Goal: Browse casually: Explore the website without a specific task or goal

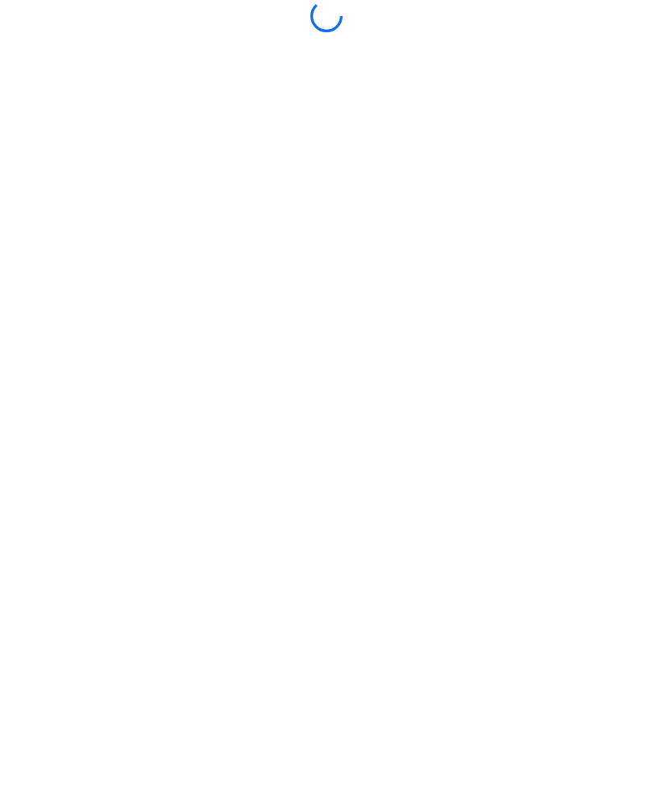
scroll to position [1, 0]
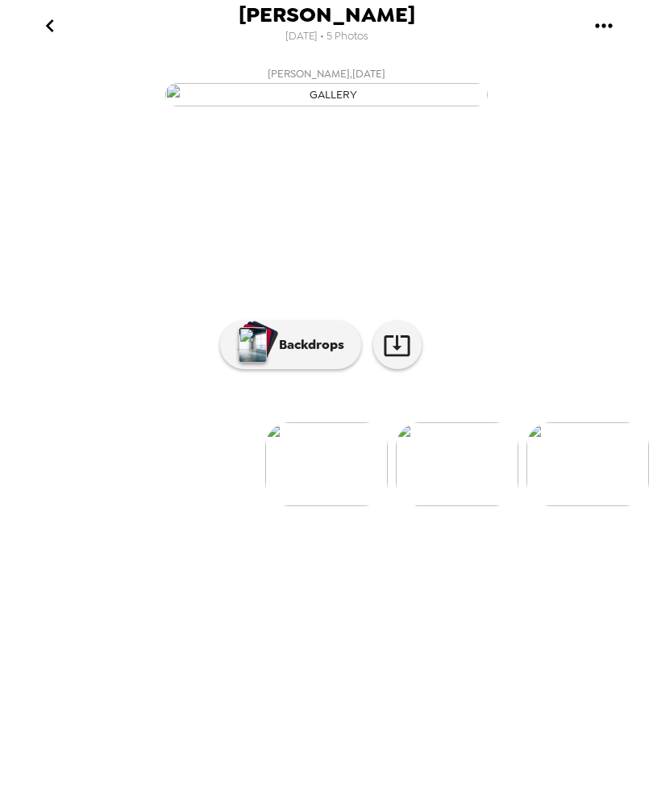
click at [56, 23] on icon "go back" at bounding box center [50, 27] width 26 height 26
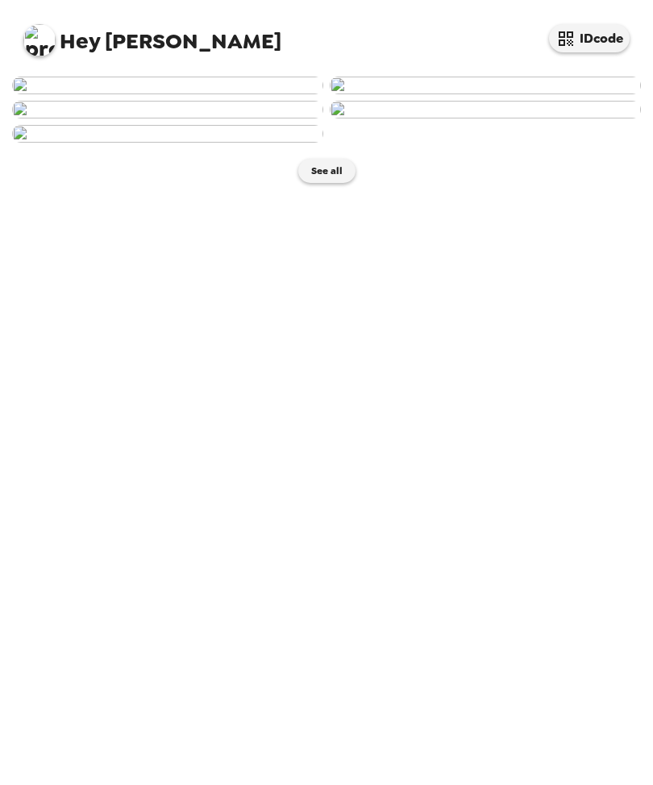
scroll to position [323, 0]
click at [516, 119] on img at bounding box center [485, 110] width 311 height 18
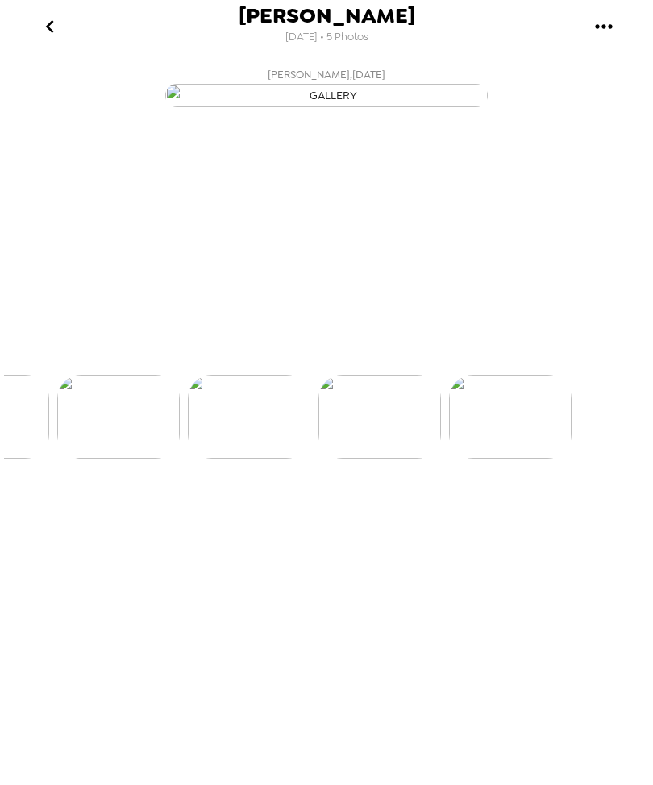
scroll to position [0, 389]
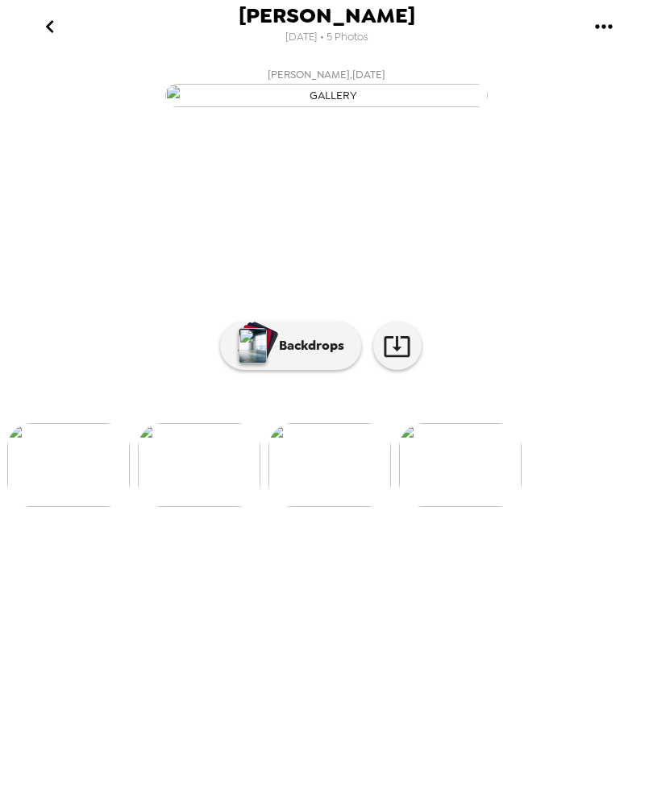
click at [52, 28] on icon "go back" at bounding box center [50, 27] width 26 height 26
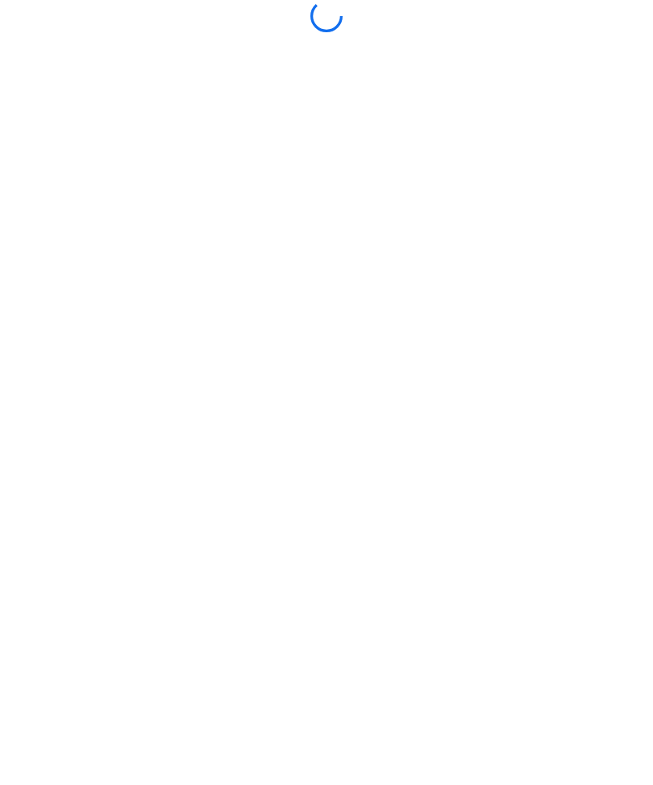
scroll to position [1, 0]
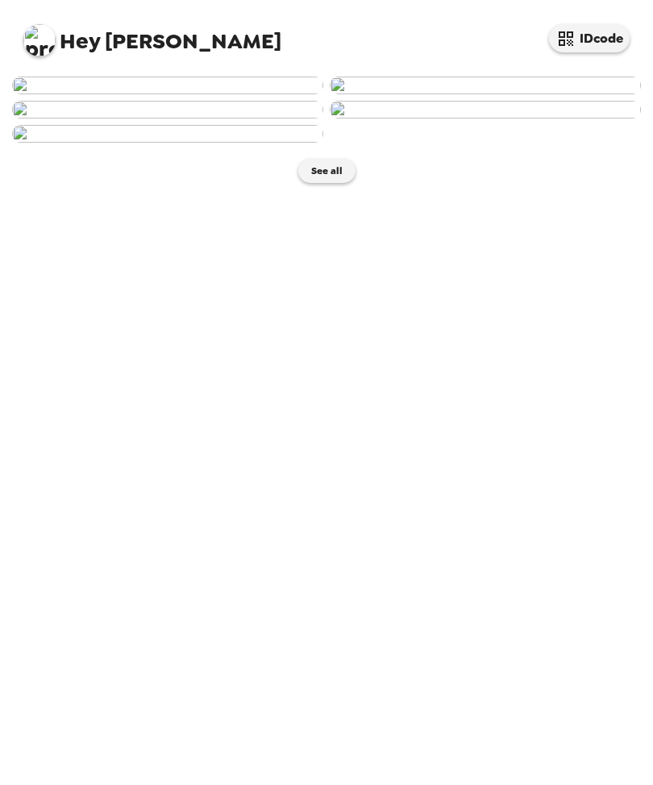
click at [515, 94] on img at bounding box center [485, 86] width 311 height 18
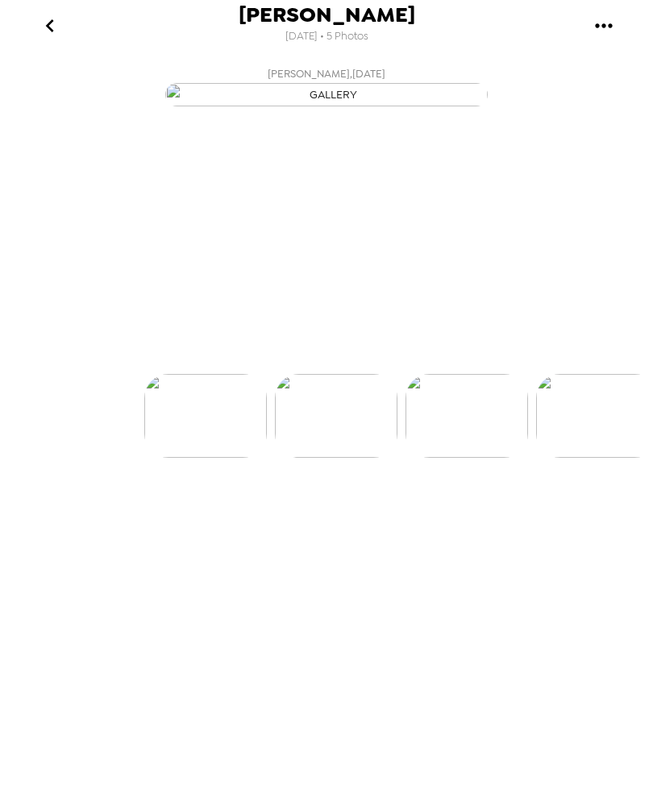
scroll to position [0, 129]
